Goal: Task Accomplishment & Management: Manage account settings

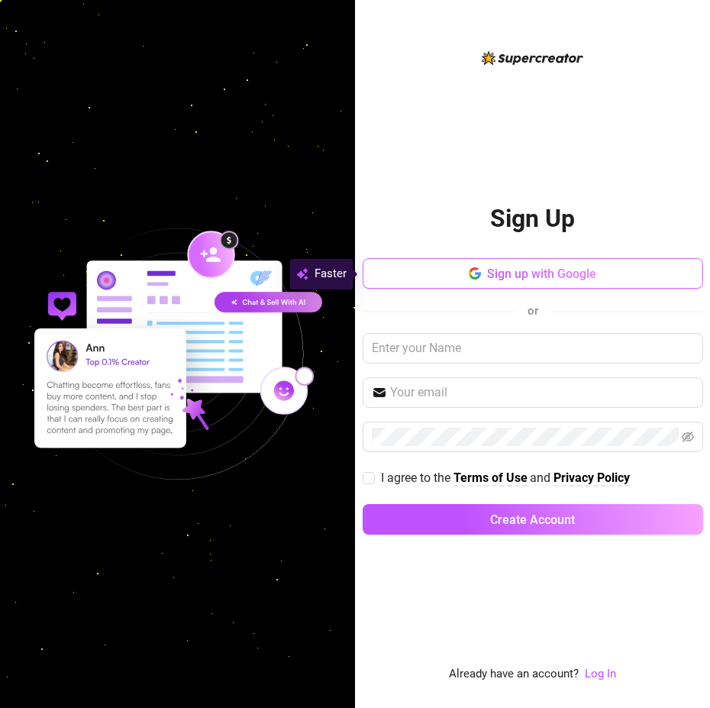
click at [553, 285] on button "Sign up with Google" at bounding box center [533, 273] width 341 height 31
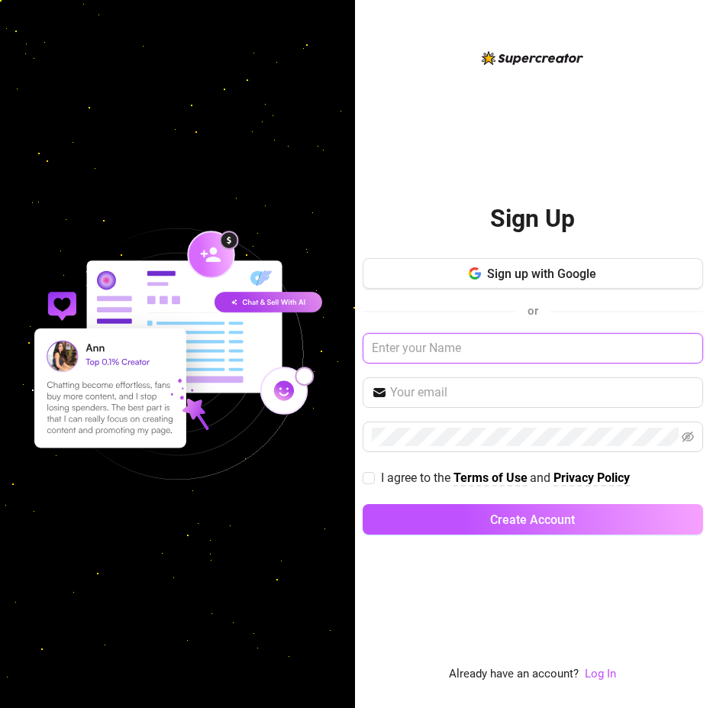
click at [433, 349] on input "text" at bounding box center [533, 348] width 341 height 31
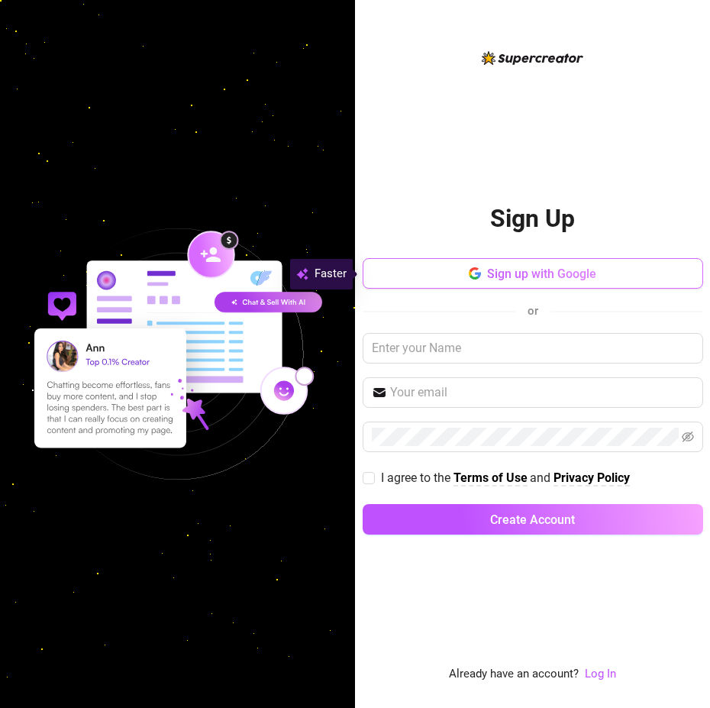
click at [522, 272] on span "Sign up with Google" at bounding box center [541, 274] width 109 height 15
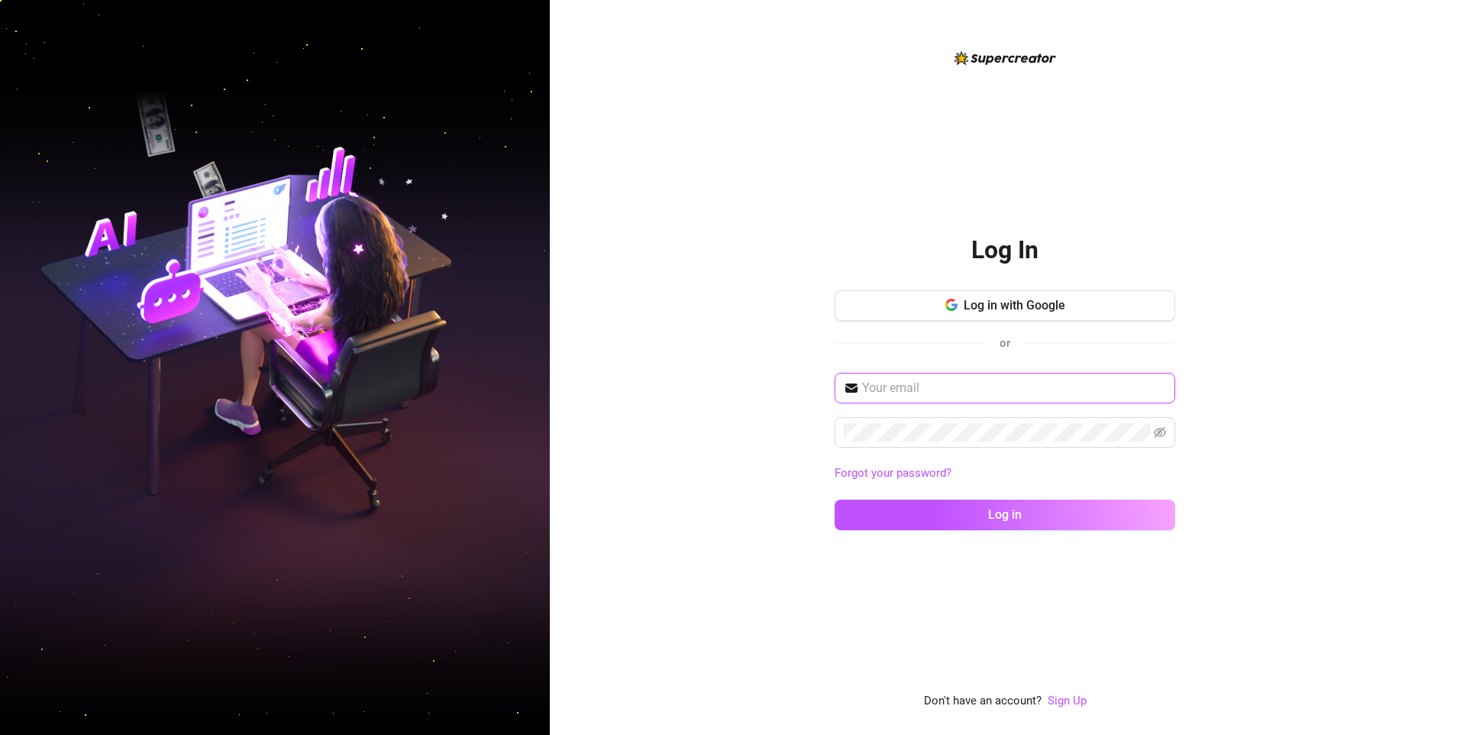
click at [987, 387] on input "text" at bounding box center [1014, 388] width 304 height 18
type input "[EMAIL_ADDRESS][DOMAIN_NAME]"
click at [835, 499] on button "Log in" at bounding box center [1005, 514] width 341 height 31
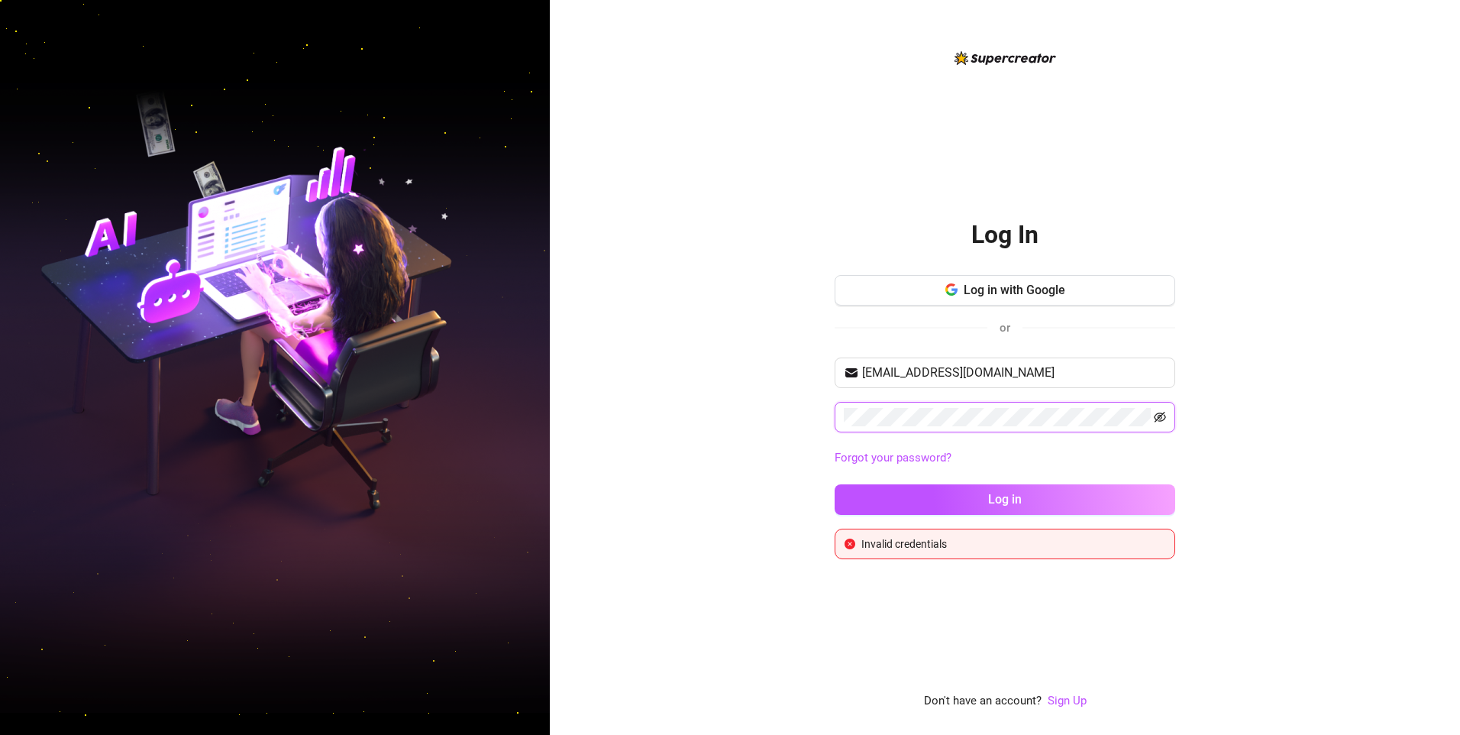
click at [1155, 415] on icon "eye-invisible" at bounding box center [1160, 417] width 12 height 11
click at [835, 484] on button "Log in" at bounding box center [1005, 499] width 341 height 31
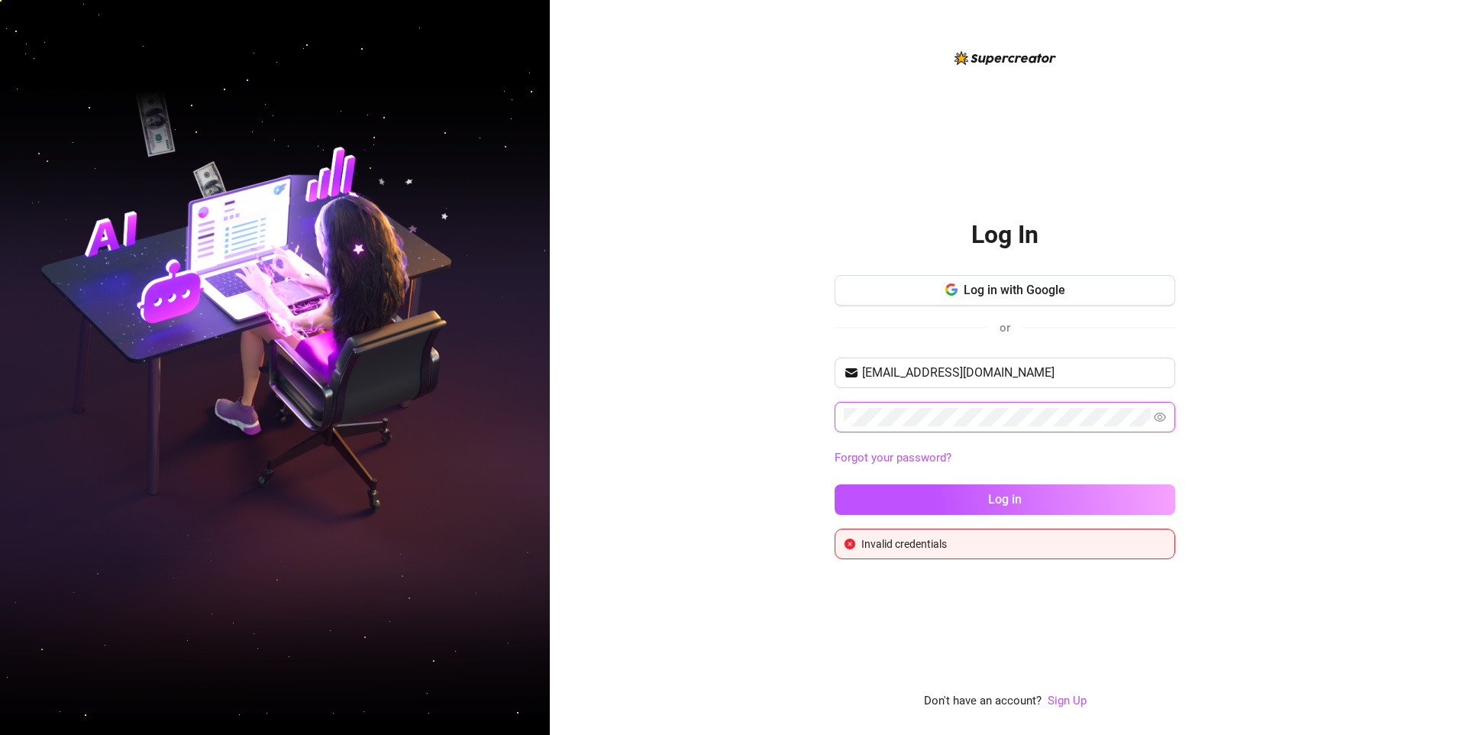
click at [835, 484] on button "Log in" at bounding box center [1005, 499] width 341 height 31
click at [1062, 366] on input "[EMAIL_ADDRESS][DOMAIN_NAME]" at bounding box center [1014, 371] width 304 height 18
click at [1059, 375] on input "[EMAIL_ADDRESS][DOMAIN_NAME]" at bounding box center [1014, 371] width 304 height 18
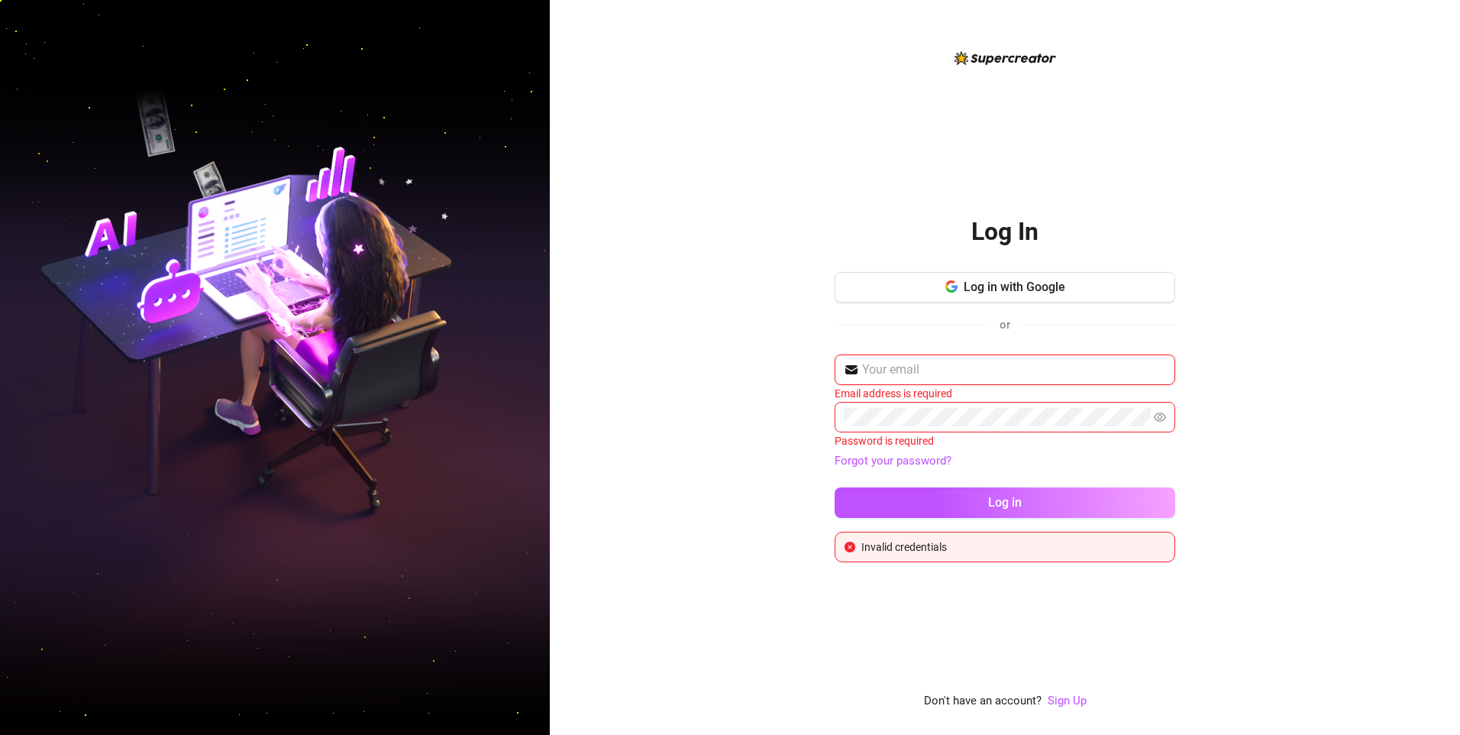
click at [968, 372] on input "text" at bounding box center [1014, 369] width 304 height 18
click at [1359, 376] on div "Log In Log in with Google or Email address is required Password is required For…" at bounding box center [1005, 367] width 910 height 735
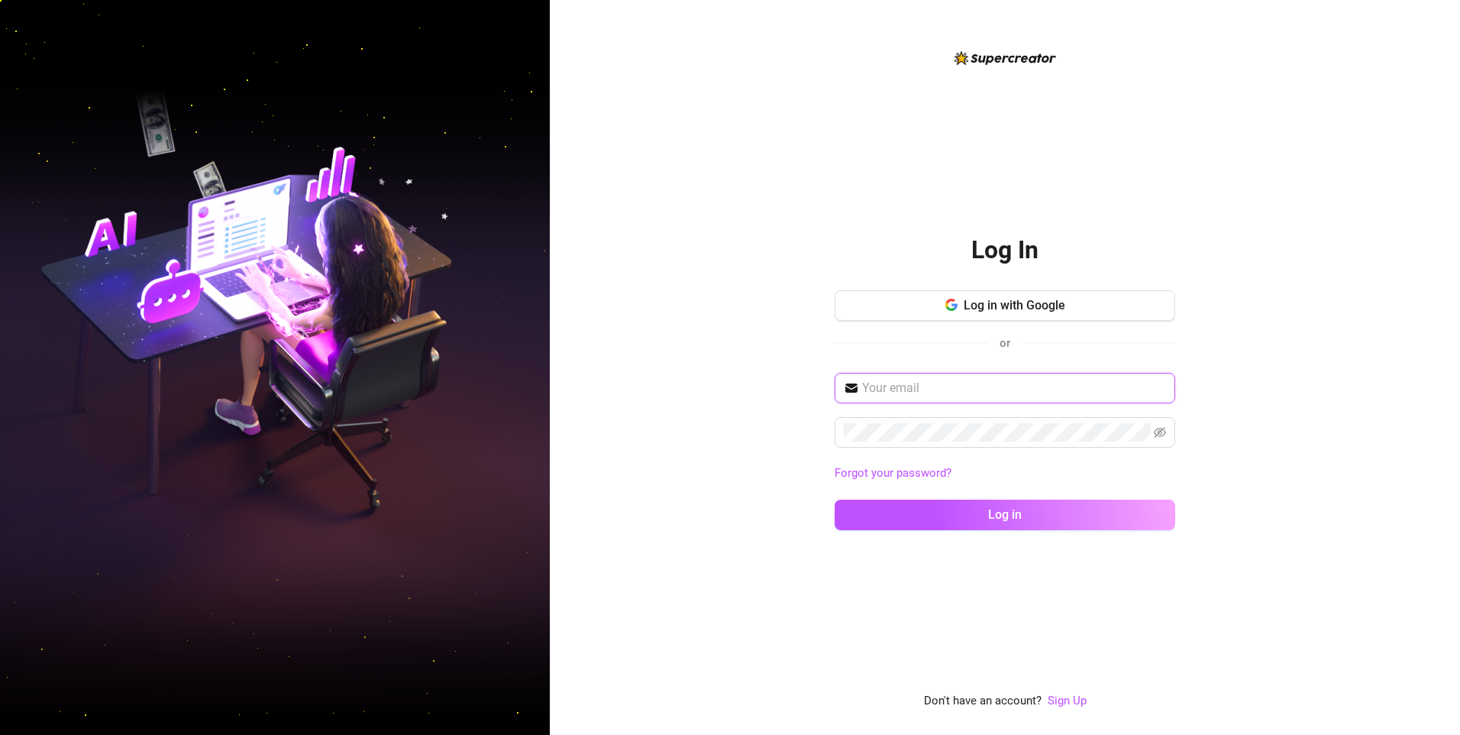
click at [709, 387] on input "text" at bounding box center [1014, 388] width 304 height 18
type input "[EMAIL_ADDRESS][DOMAIN_NAME]"
click at [709, 499] on button "Log in" at bounding box center [1005, 514] width 341 height 31
